Goal: Transaction & Acquisition: Download file/media

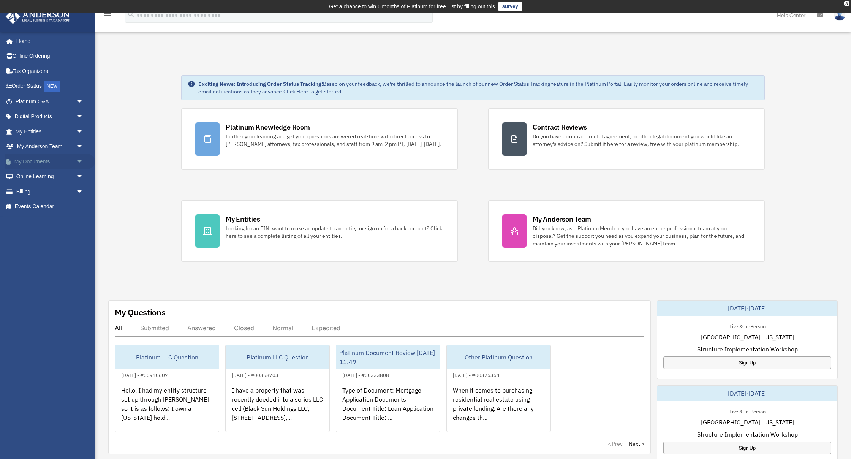
click at [77, 162] on span "arrow_drop_down" at bounding box center [83, 162] width 15 height 16
click at [57, 173] on link "Box" at bounding box center [53, 176] width 84 height 15
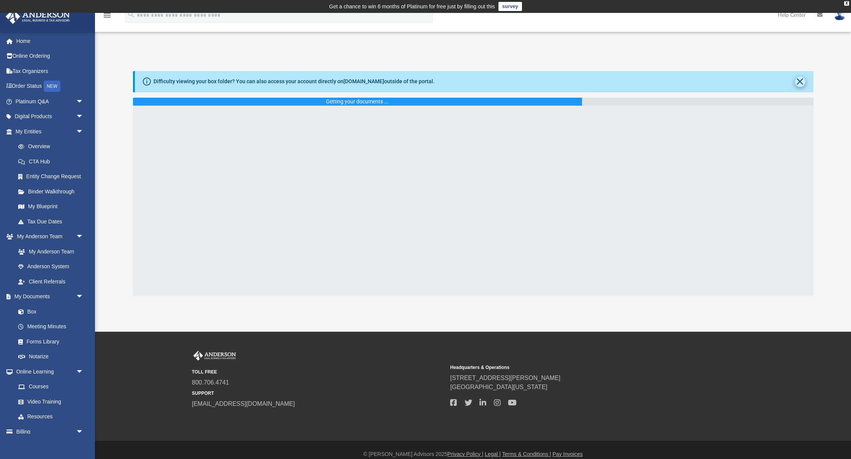
click at [801, 81] on button "Close" at bounding box center [800, 81] width 11 height 11
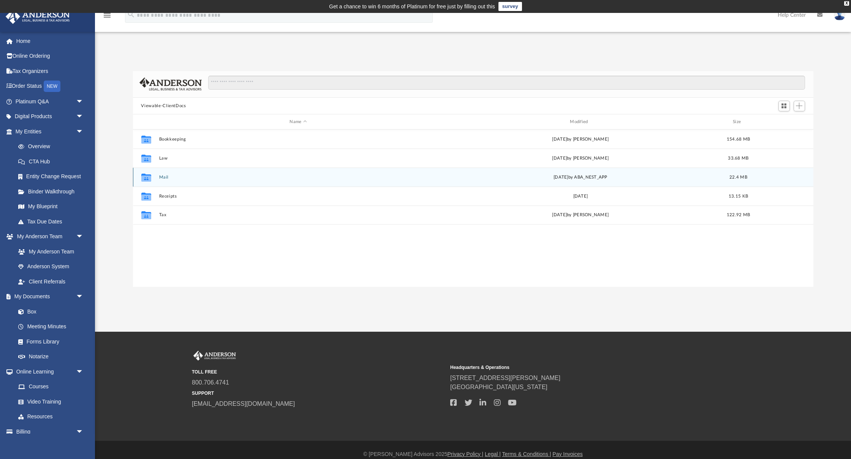
scroll to position [0, 0]
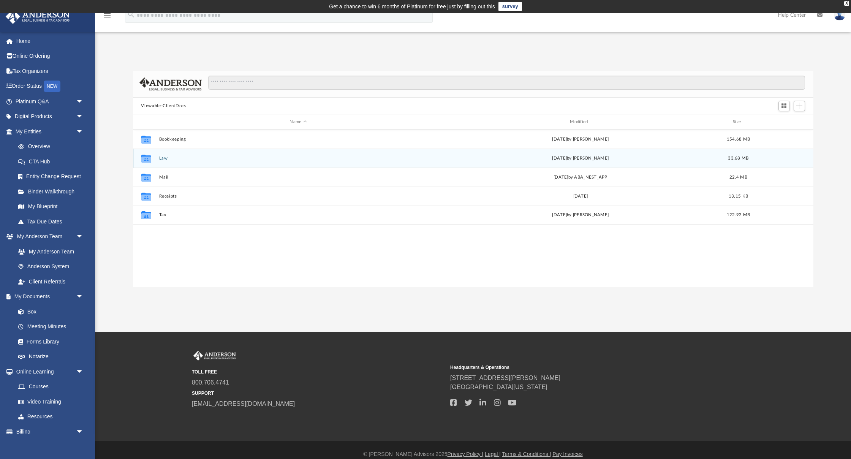
click at [160, 156] on button "Law" at bounding box center [298, 158] width 279 height 5
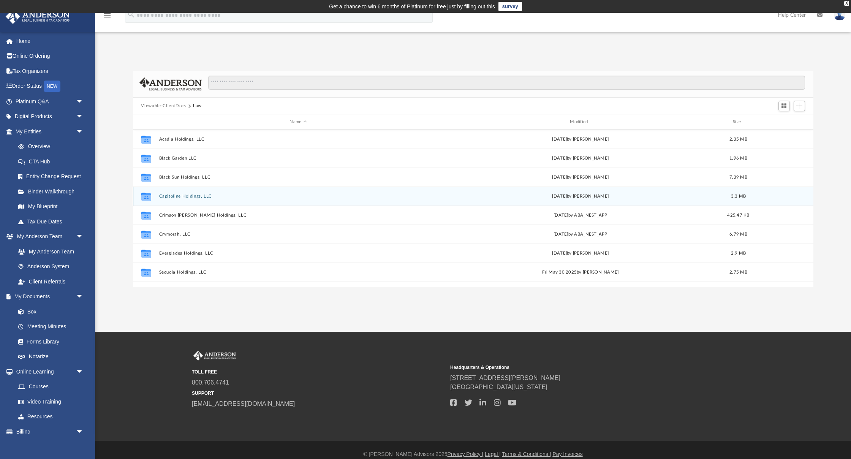
click at [185, 196] on button "Capitoline Holdings, LLC" at bounding box center [298, 196] width 279 height 5
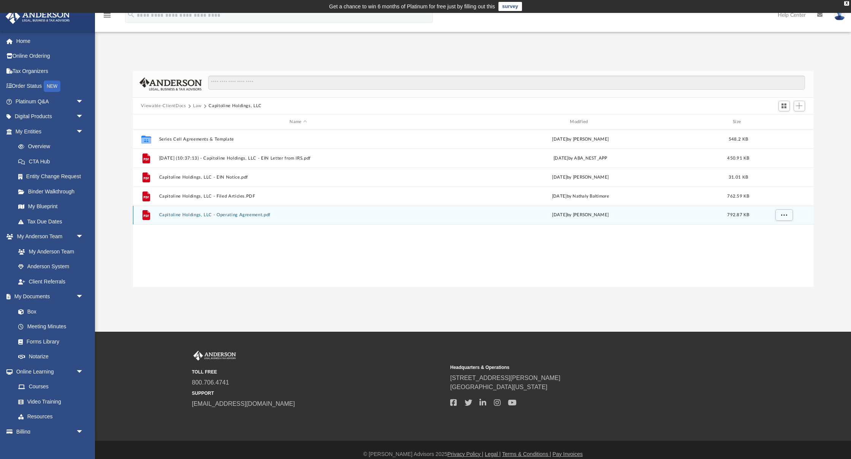
click at [231, 214] on button "Capitoline Holdings, LLC - Operating Agreement.pdf" at bounding box center [298, 215] width 279 height 5
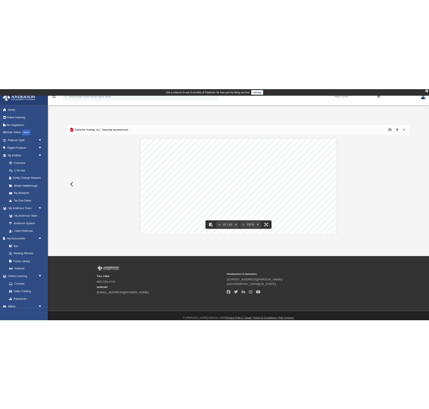
scroll to position [31312, 0]
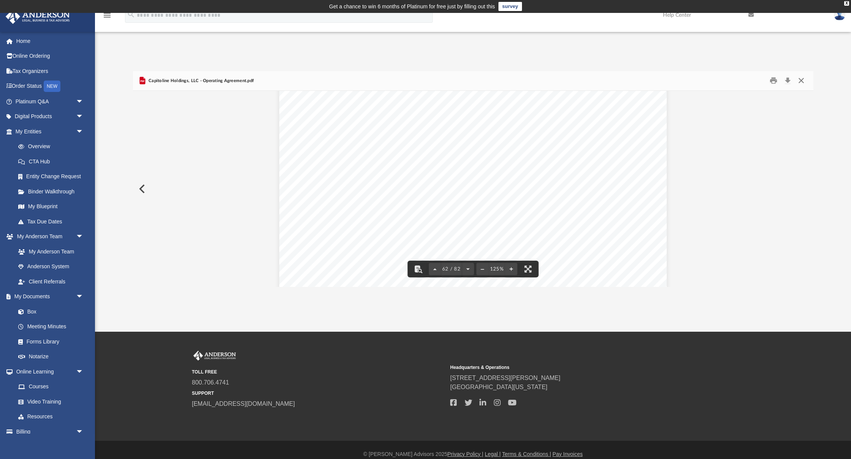
click at [799, 81] on button "Close" at bounding box center [801, 81] width 14 height 12
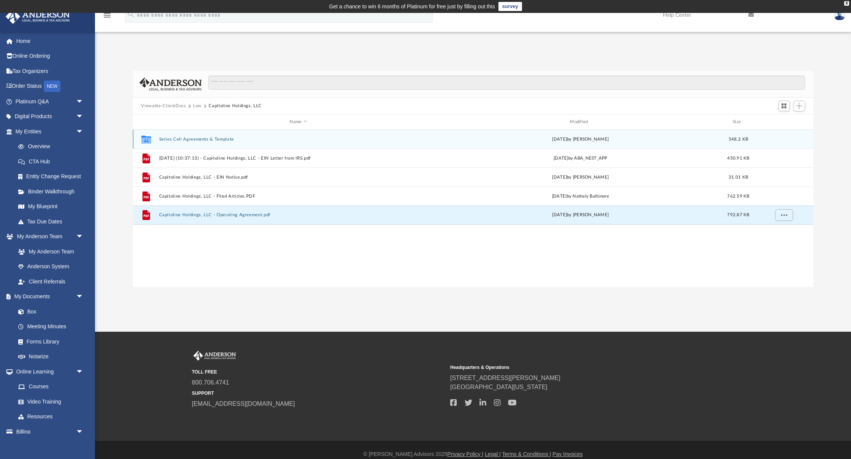
click at [207, 138] on button "Series Cell Agreements & Template" at bounding box center [298, 139] width 279 height 5
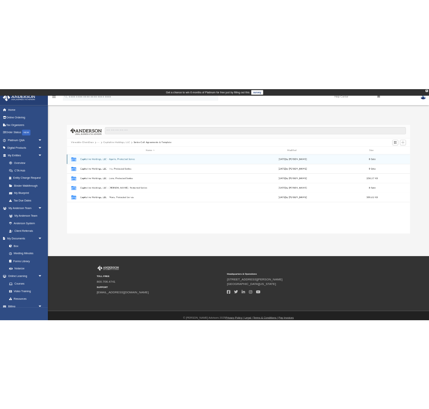
scroll to position [173, 300]
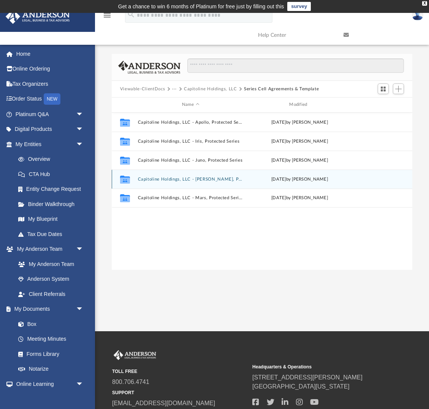
click at [205, 177] on button "Capitoline Holdings, LLC - [PERSON_NAME], Protected Series" at bounding box center [191, 179] width 106 height 5
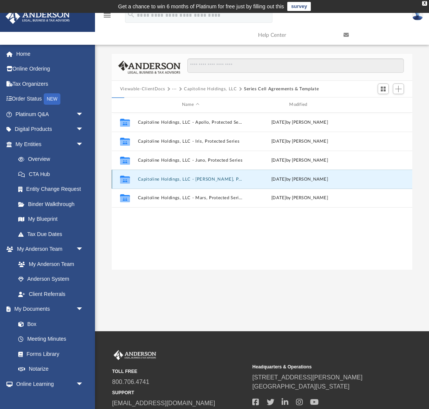
click at [205, 178] on button "Capitoline Holdings, LLC - [PERSON_NAME], Protected Series" at bounding box center [191, 179] width 106 height 5
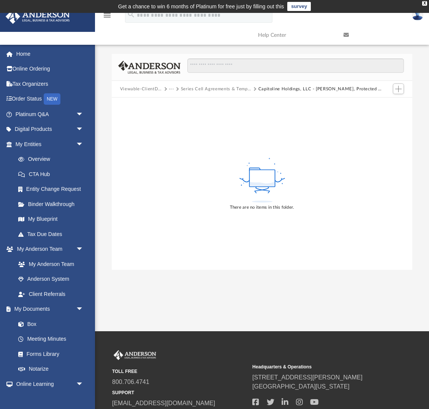
click at [243, 87] on button "Series Cell Agreements & Template" at bounding box center [216, 89] width 71 height 7
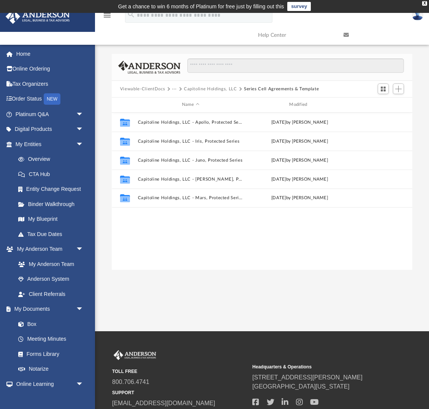
click at [191, 87] on button "Capitoline Holdings, LLC" at bounding box center [210, 89] width 53 height 7
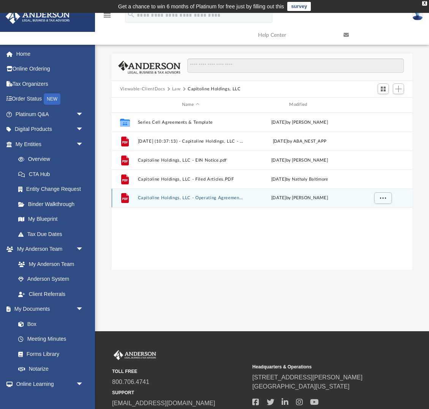
click at [209, 196] on button "Capitoline Holdings, LLC - Operating Agreement.pdf" at bounding box center [191, 198] width 106 height 5
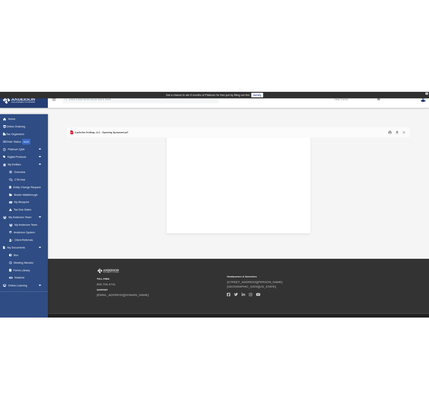
scroll to position [27780, 0]
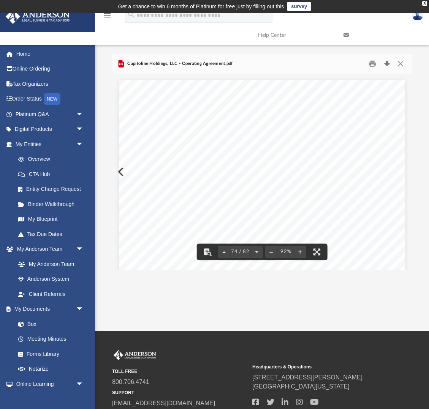
click at [390, 63] on button "Download" at bounding box center [387, 64] width 14 height 12
